Goal: Task Accomplishment & Management: Use online tool/utility

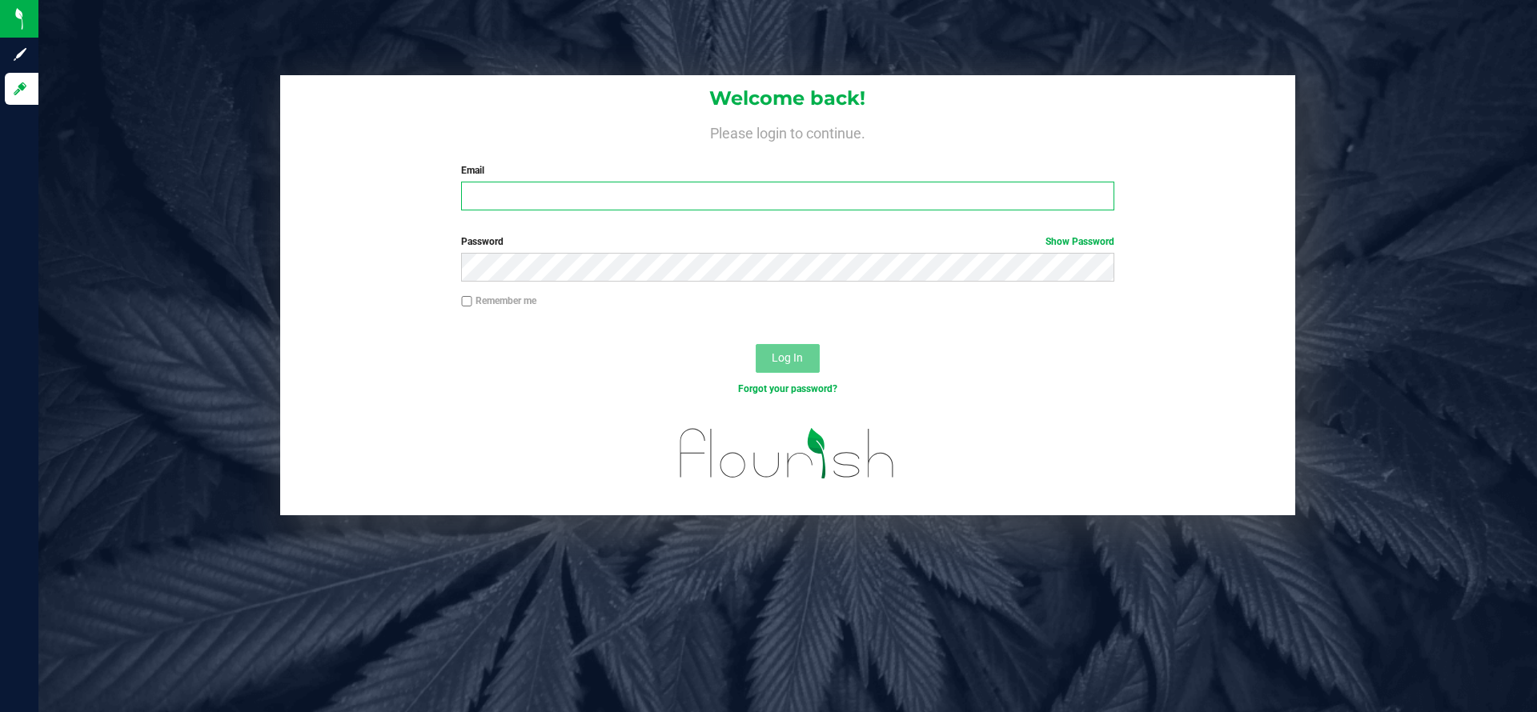
type input "akeila@mjkpharms.com"
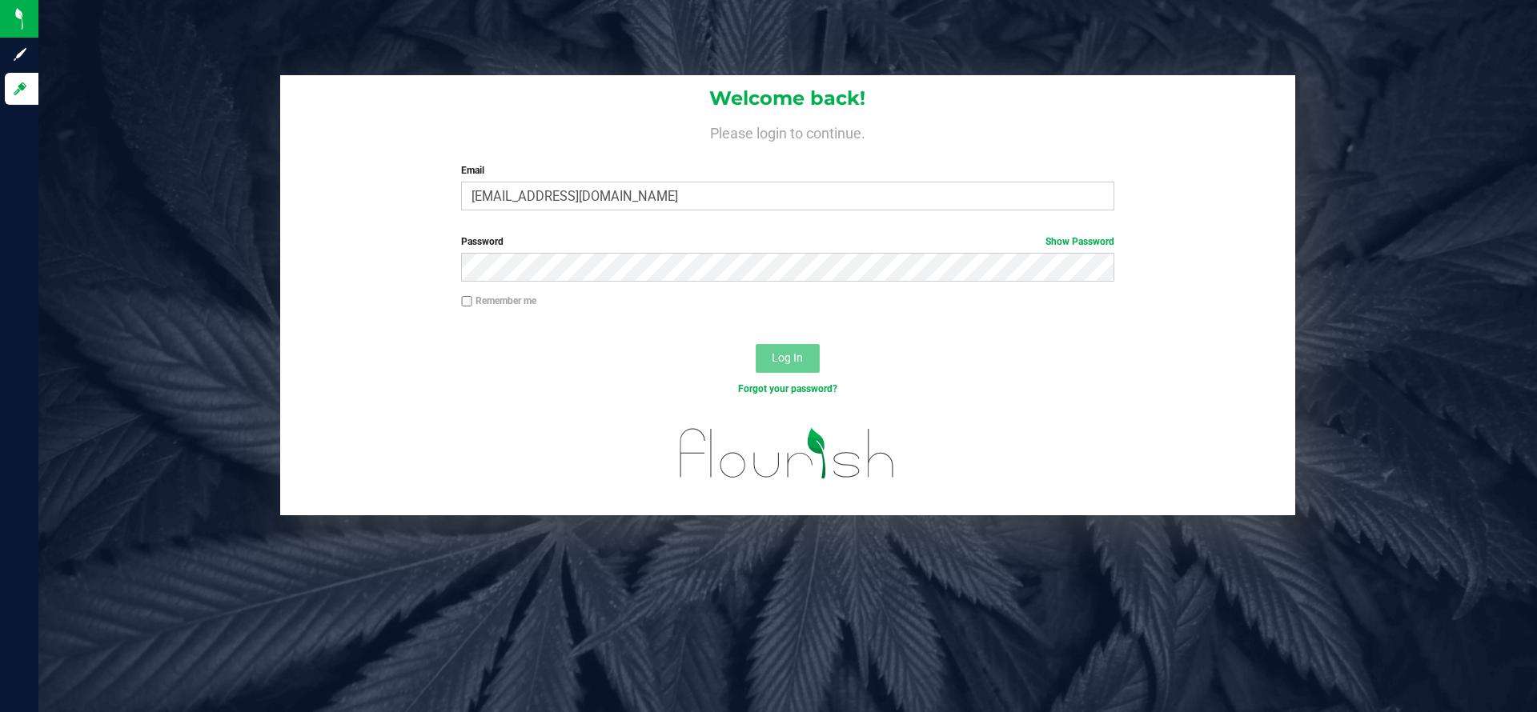
click at [809, 355] on button "Log In" at bounding box center [788, 358] width 64 height 29
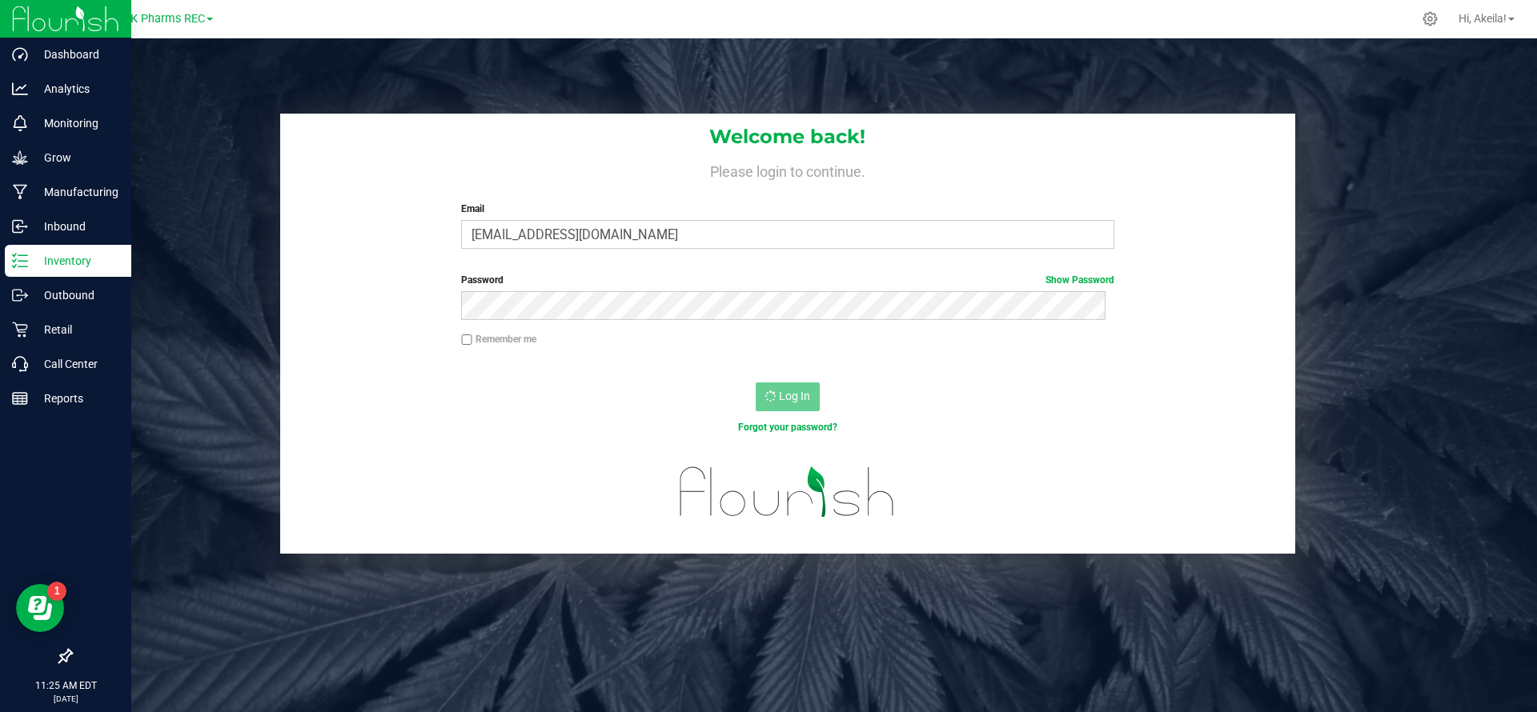
click at [19, 274] on div "Inventory" at bounding box center [68, 261] width 126 height 32
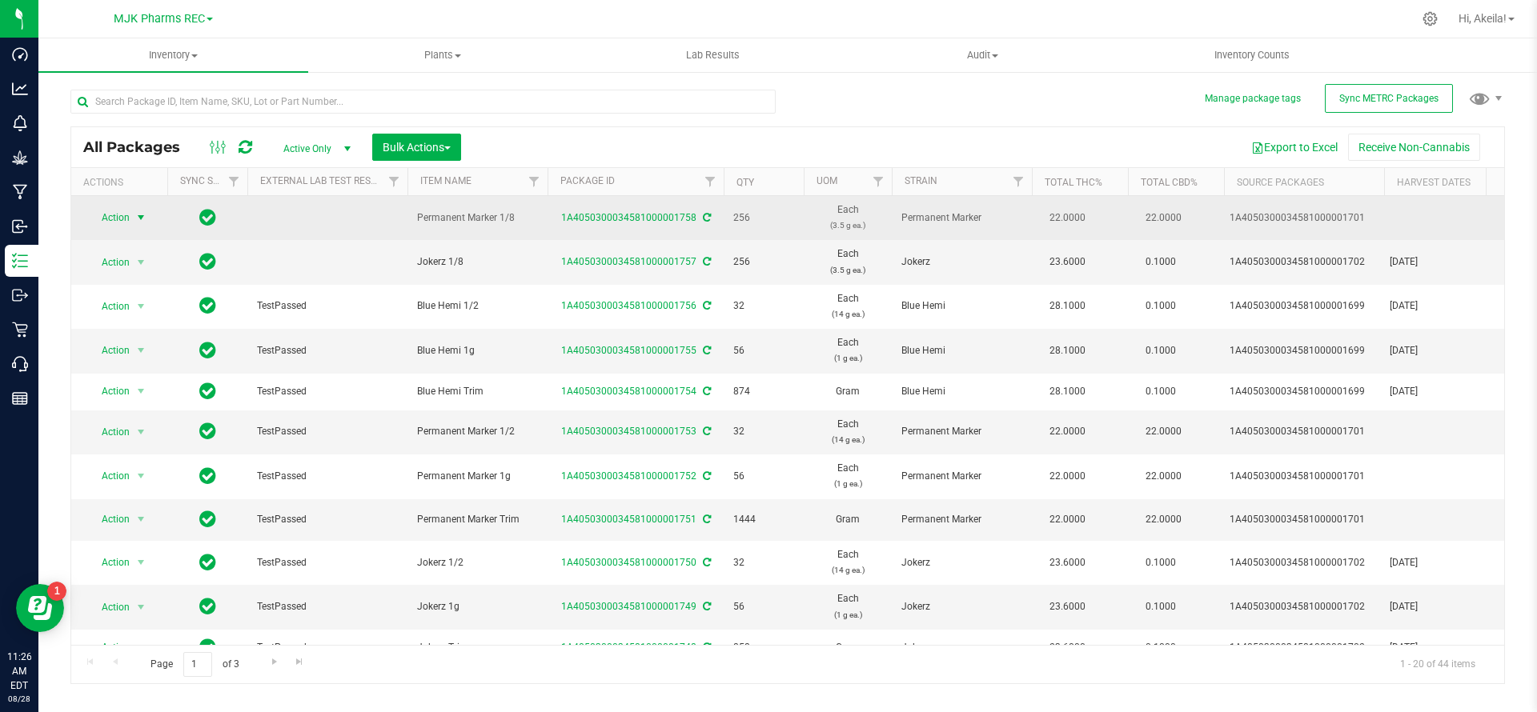
click at [135, 222] on span "select" at bounding box center [140, 217] width 13 height 13
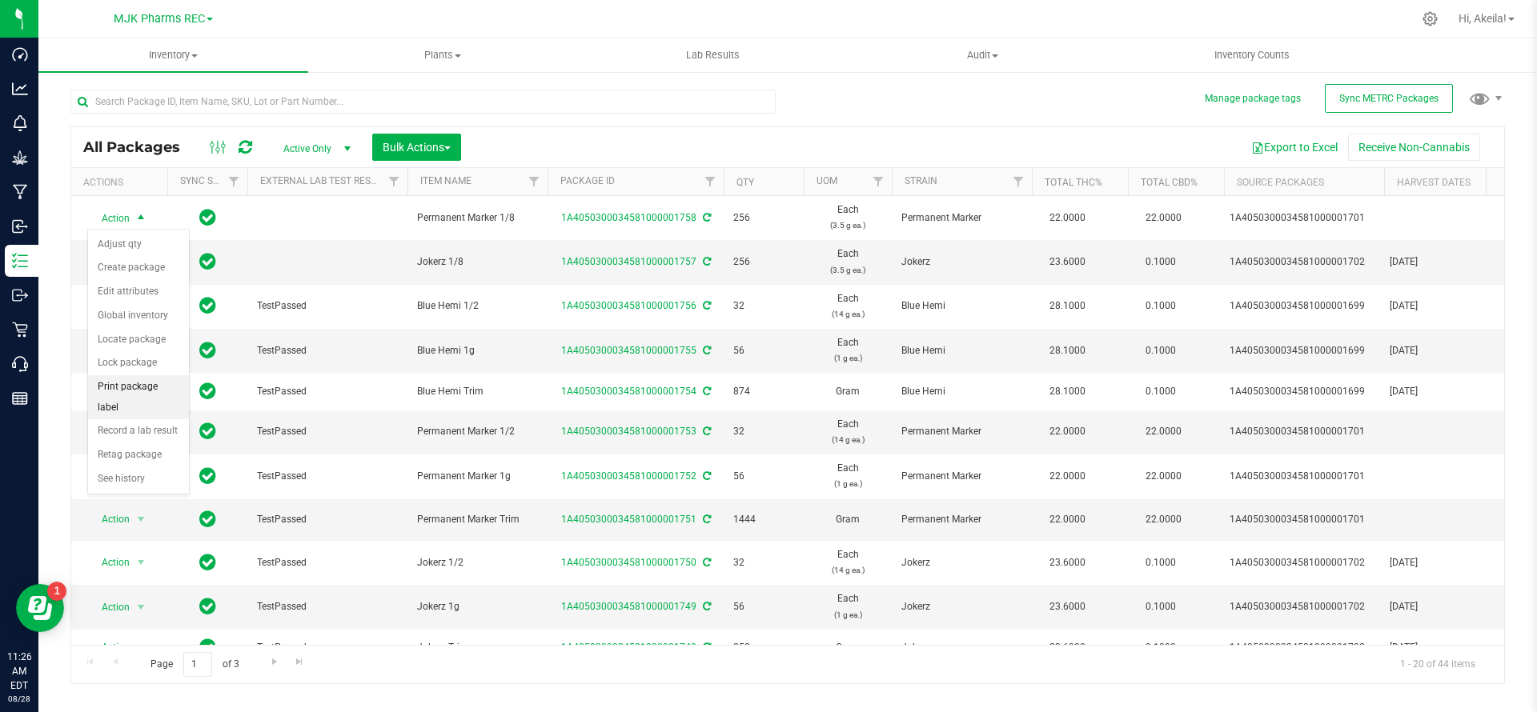
click at [157, 388] on li "Print package label" at bounding box center [138, 397] width 101 height 44
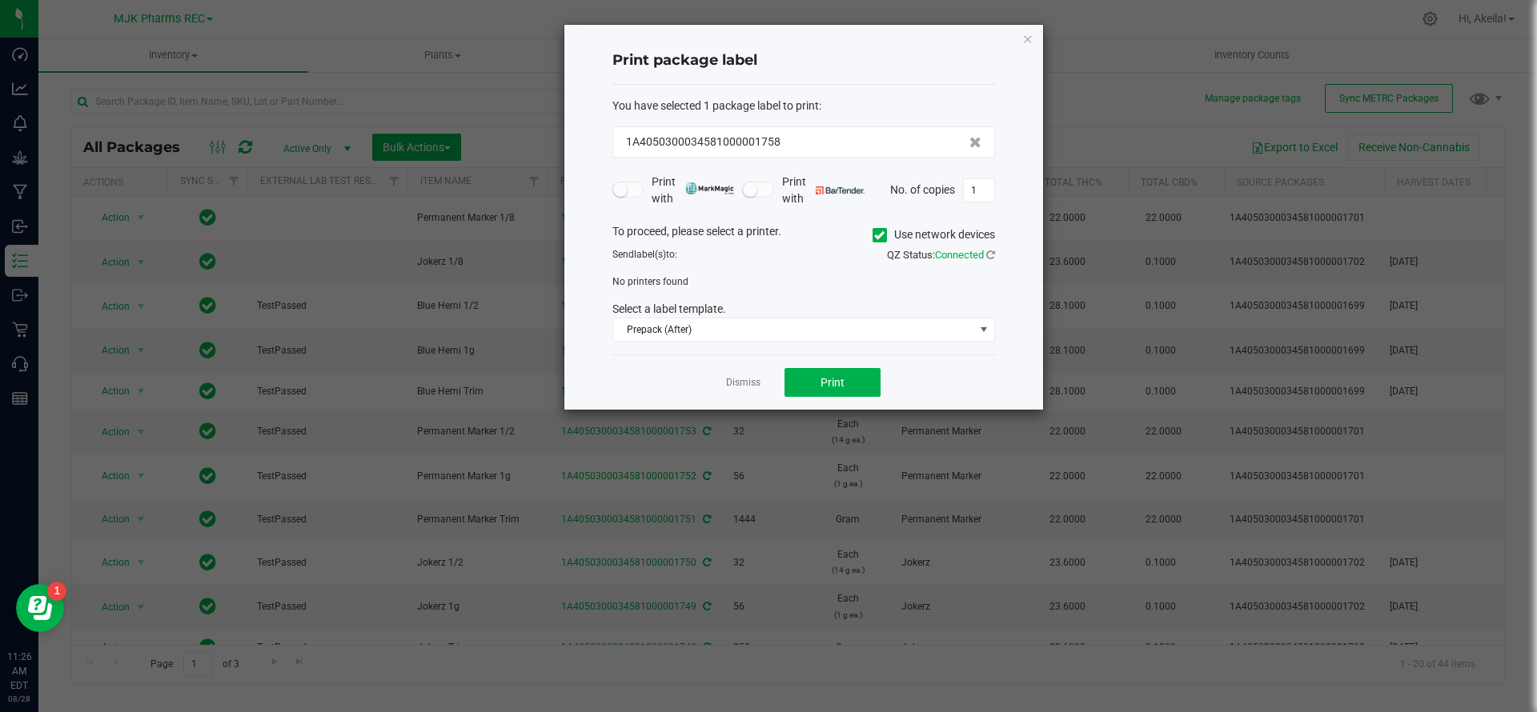
click at [878, 228] on span at bounding box center [879, 235] width 14 height 14
click at [0, 0] on input "Use network devices" at bounding box center [0, 0] width 0 height 0
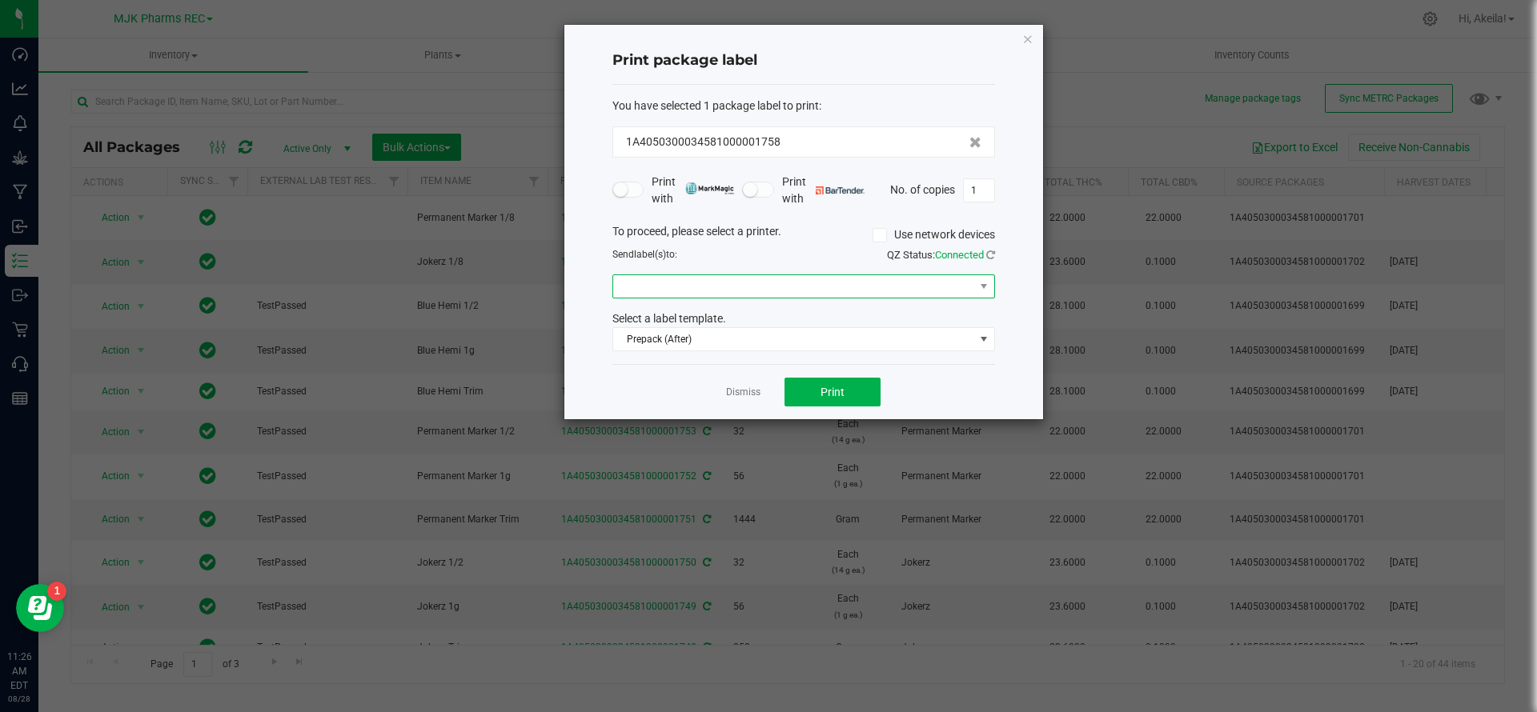
click at [839, 283] on span at bounding box center [793, 286] width 361 height 22
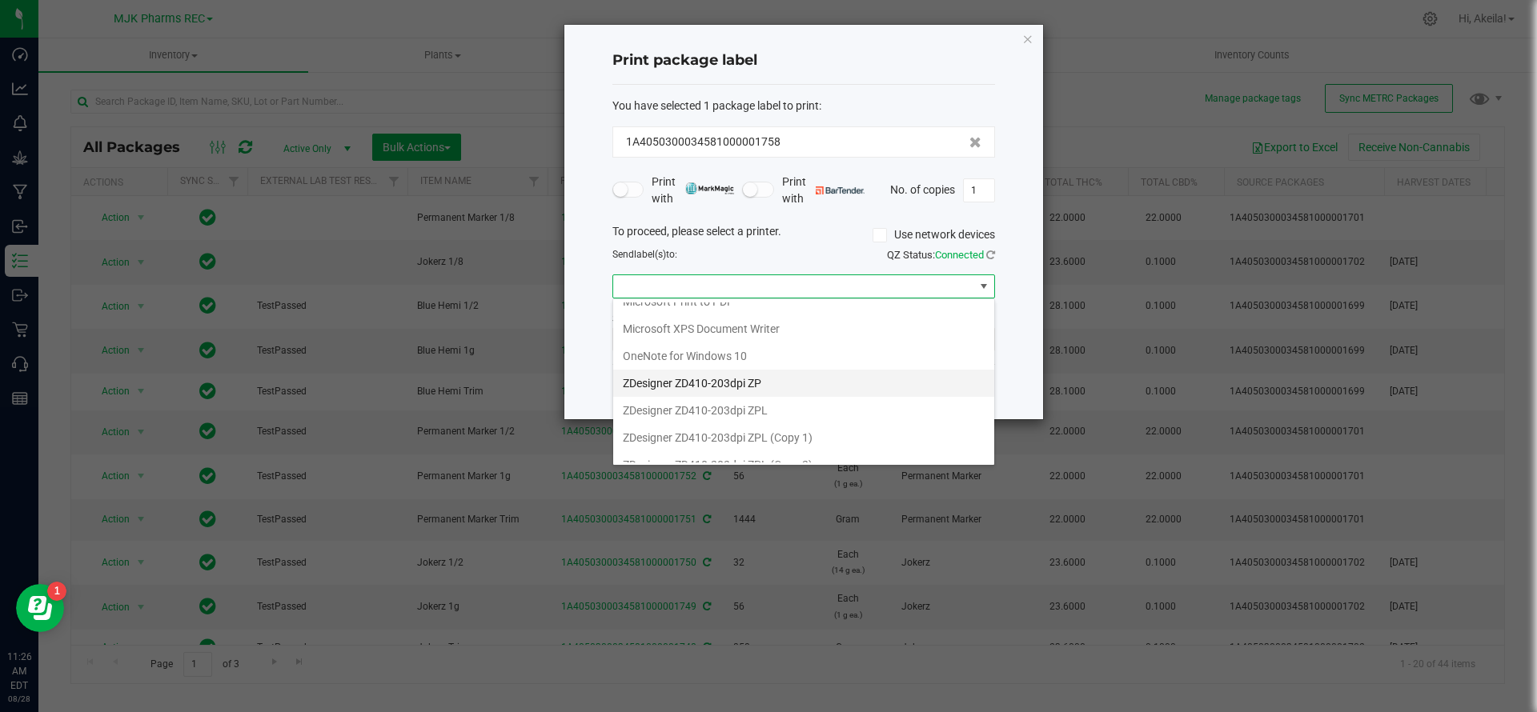
scroll to position [139, 0]
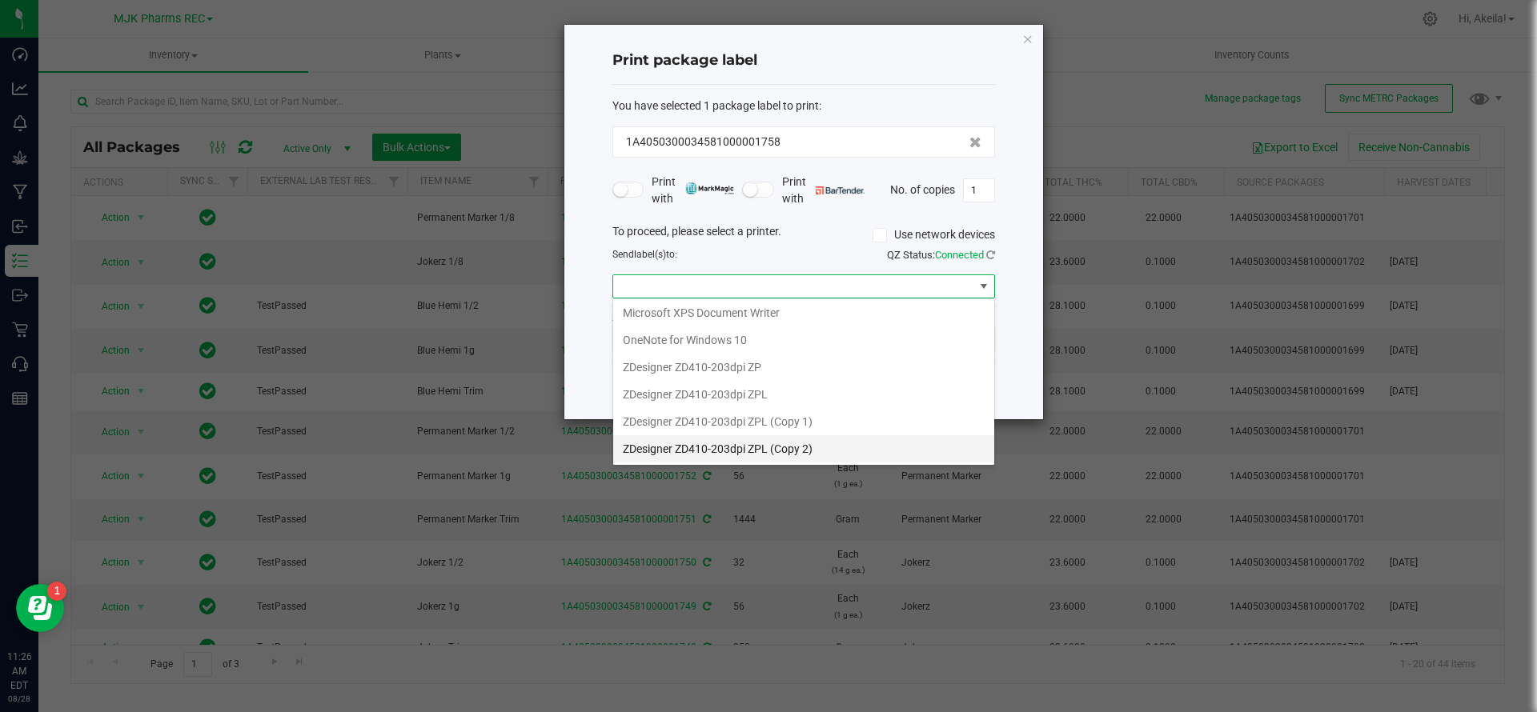
click at [809, 447] on 2\) "ZDesigner ZD410-203dpi ZPL (Copy 2)" at bounding box center [803, 448] width 381 height 27
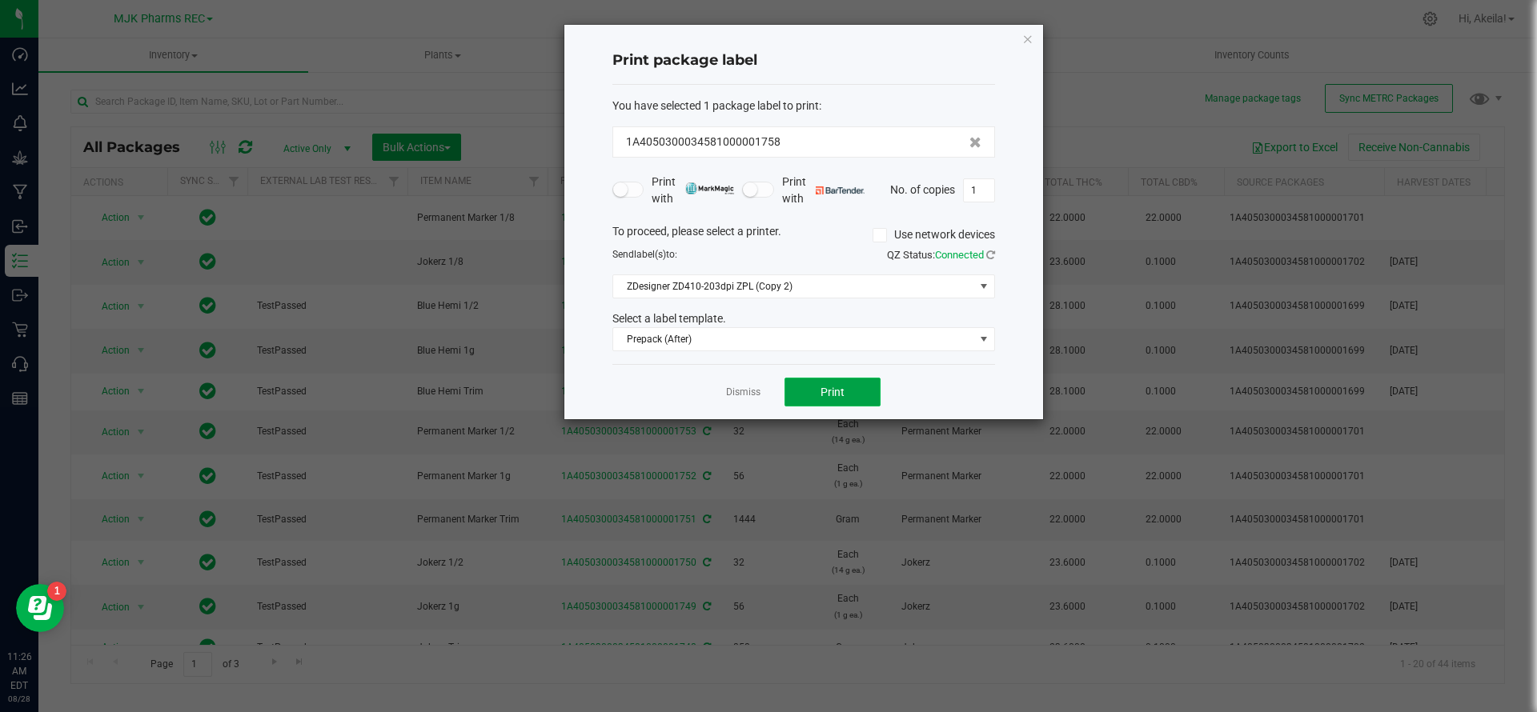
click at [812, 398] on button "Print" at bounding box center [832, 392] width 96 height 29
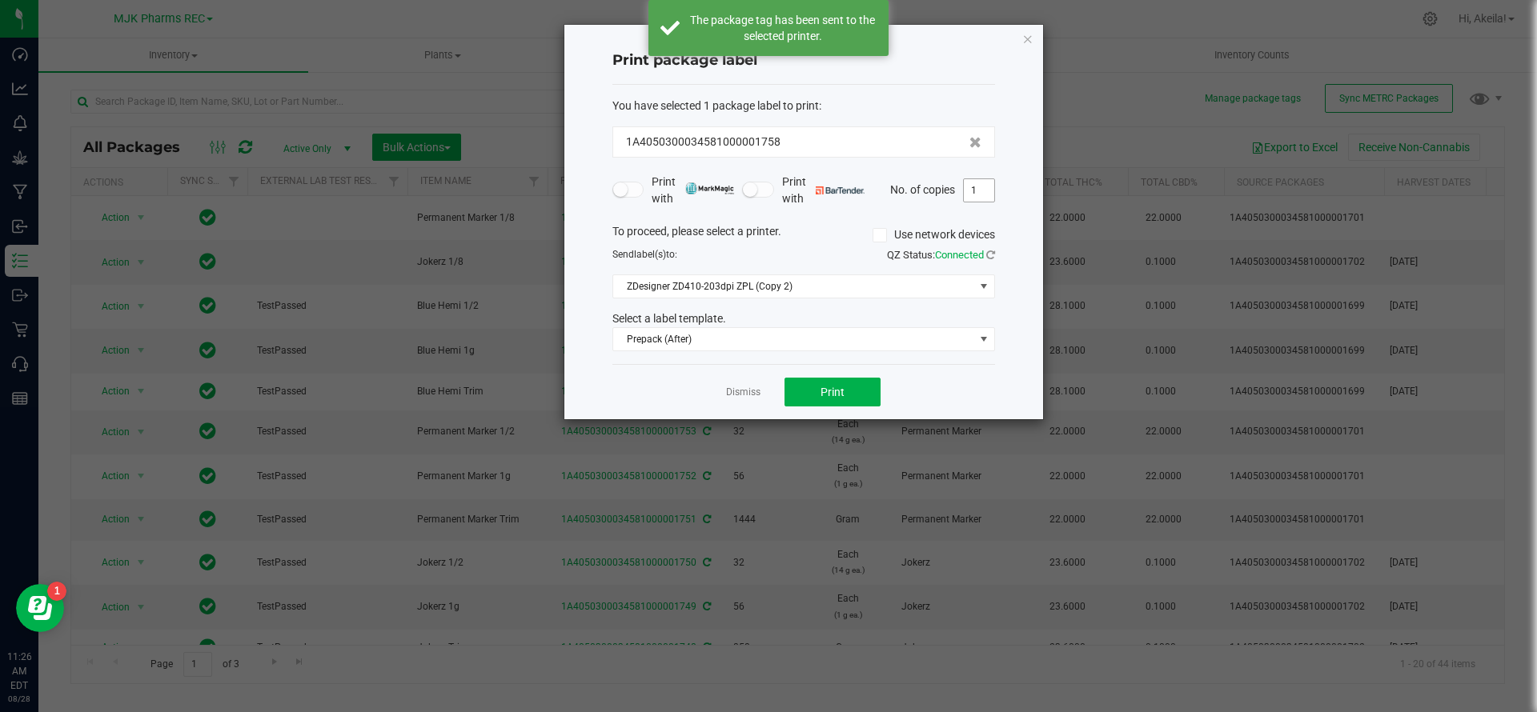
click at [969, 194] on input "1" at bounding box center [979, 190] width 30 height 22
type input "2"
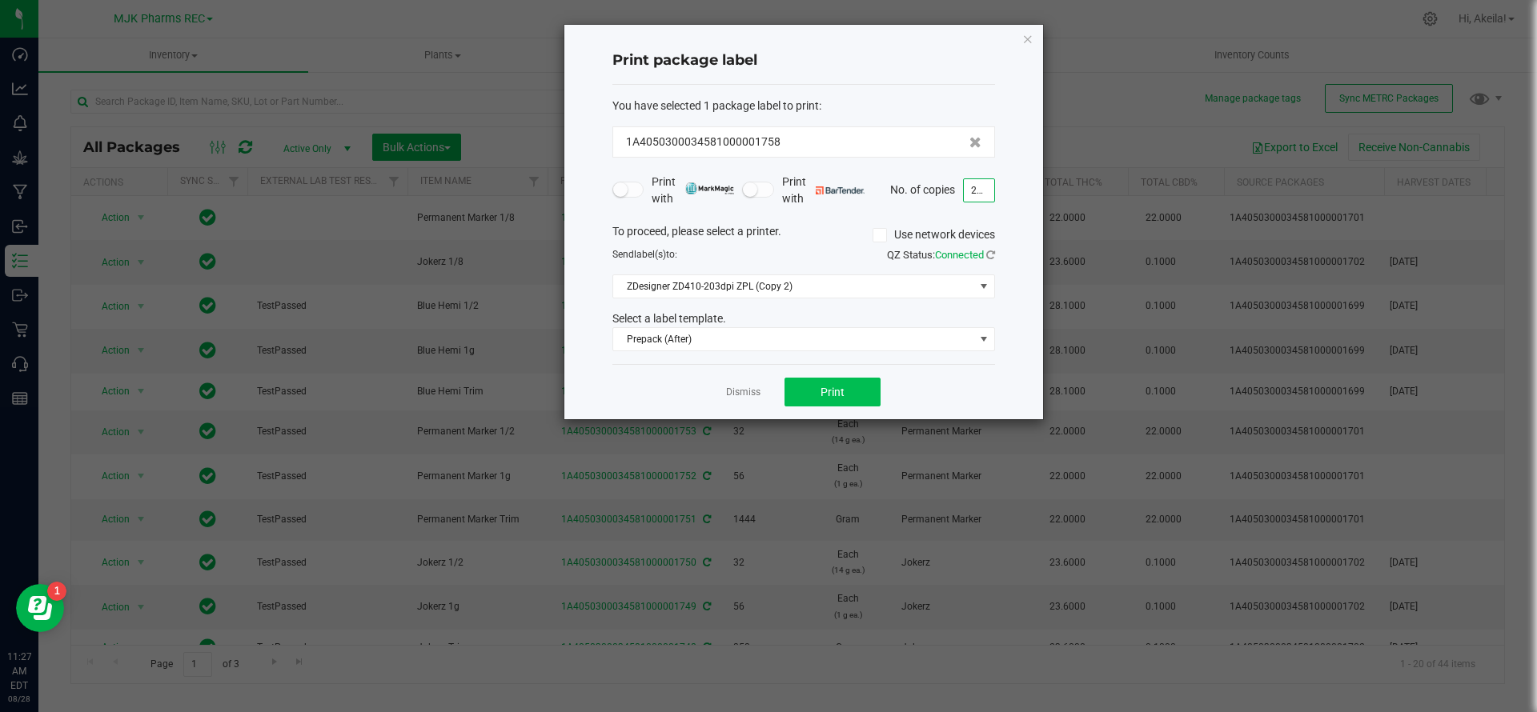
type input "255"
click at [816, 402] on button "Print" at bounding box center [832, 392] width 96 height 29
click at [742, 387] on link "Dismiss" at bounding box center [743, 393] width 34 height 14
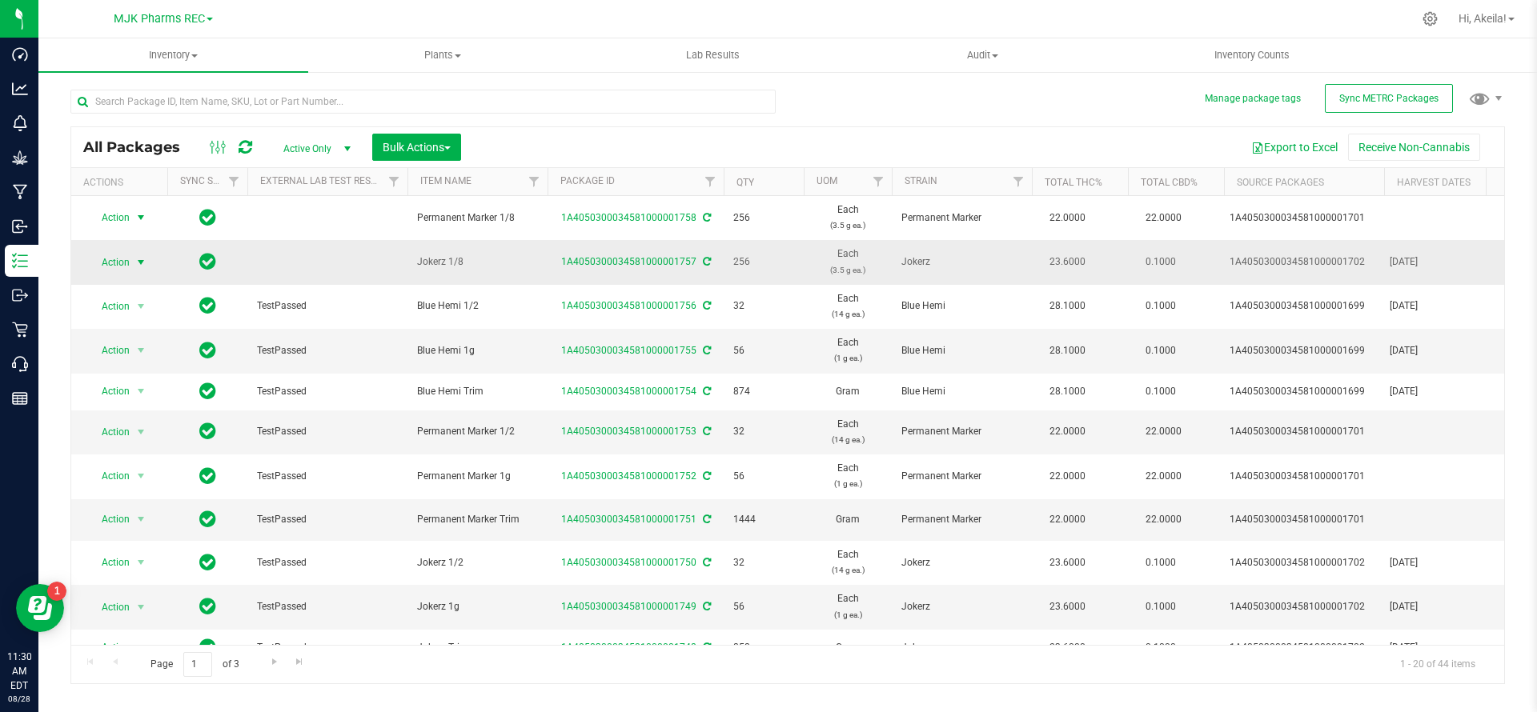
click at [134, 260] on span "select" at bounding box center [140, 262] width 13 height 13
click at [122, 429] on li "Print package label" at bounding box center [138, 441] width 101 height 44
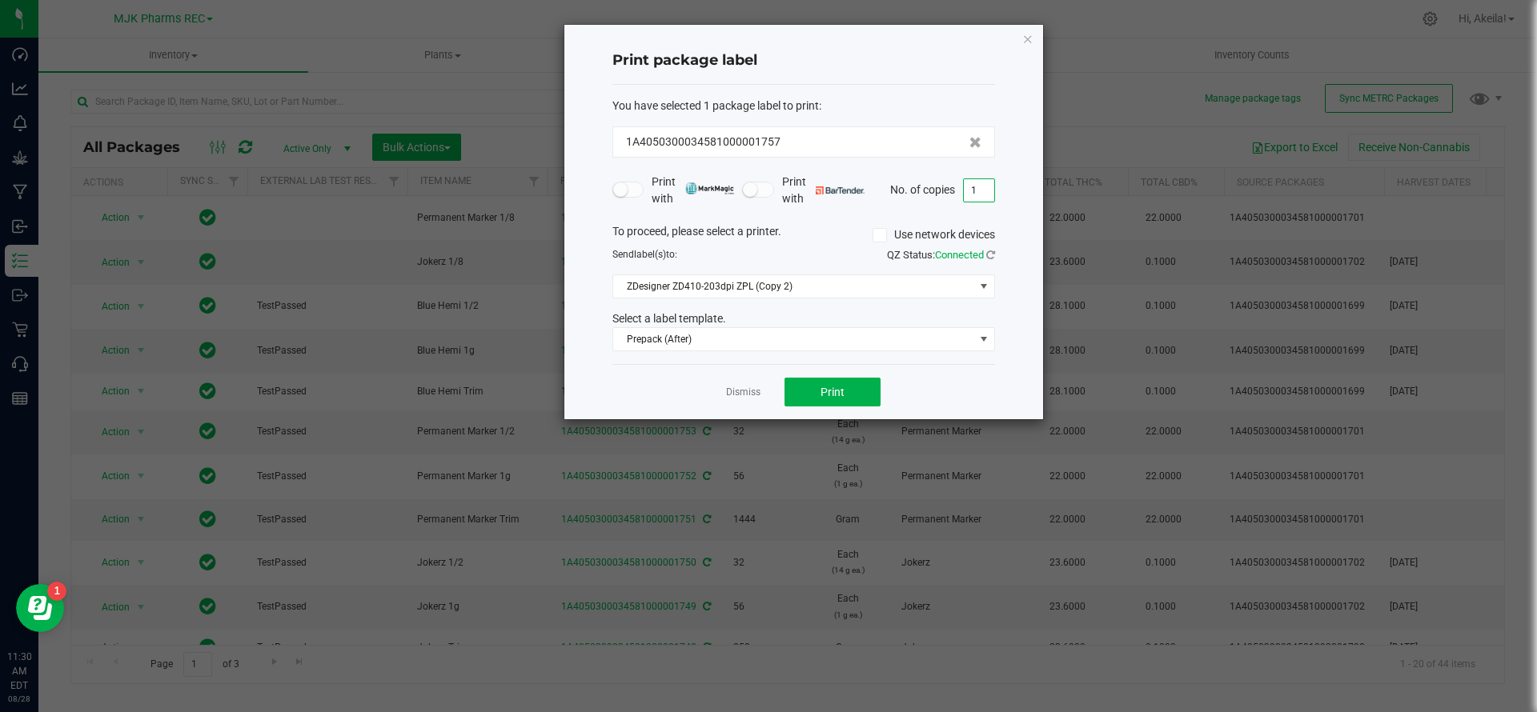
click at [993, 186] on input "1" at bounding box center [979, 190] width 30 height 22
type input "256"
click at [832, 402] on button "Print" at bounding box center [832, 392] width 96 height 29
